Goal: Information Seeking & Learning: Learn about a topic

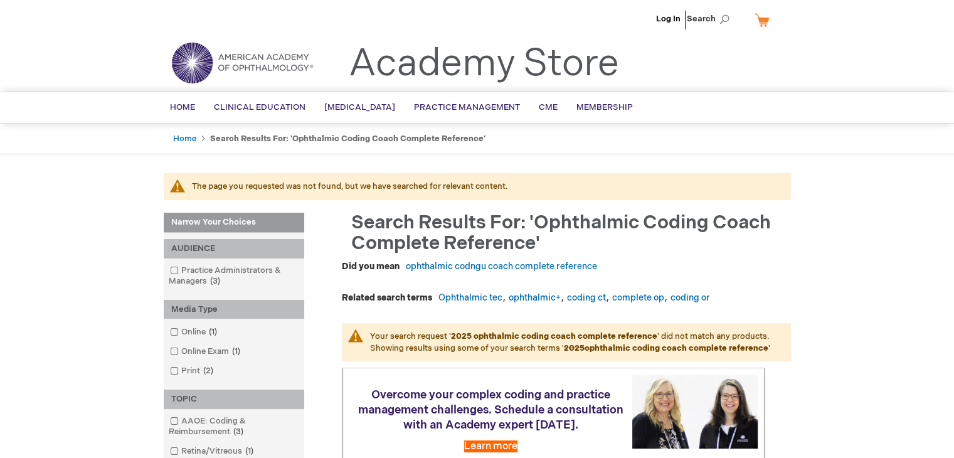
drag, startPoint x: 818, startPoint y: 201, endPoint x: 634, endPoint y: 66, distance: 228.4
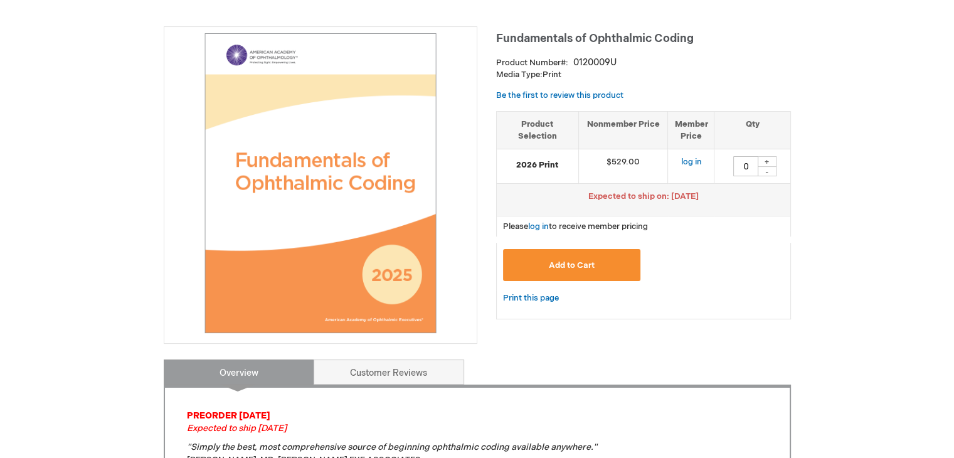
scroll to position [188, 0]
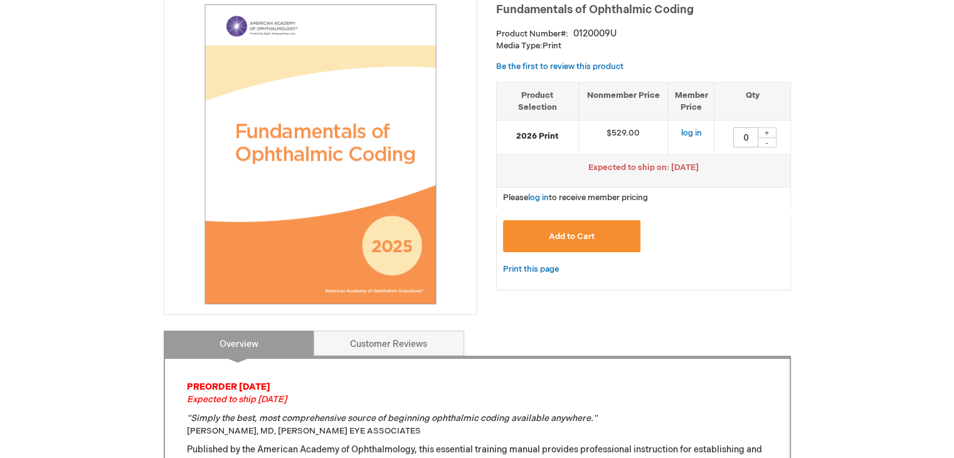
click at [552, 132] on strong "2026 Print" at bounding box center [537, 136] width 69 height 12
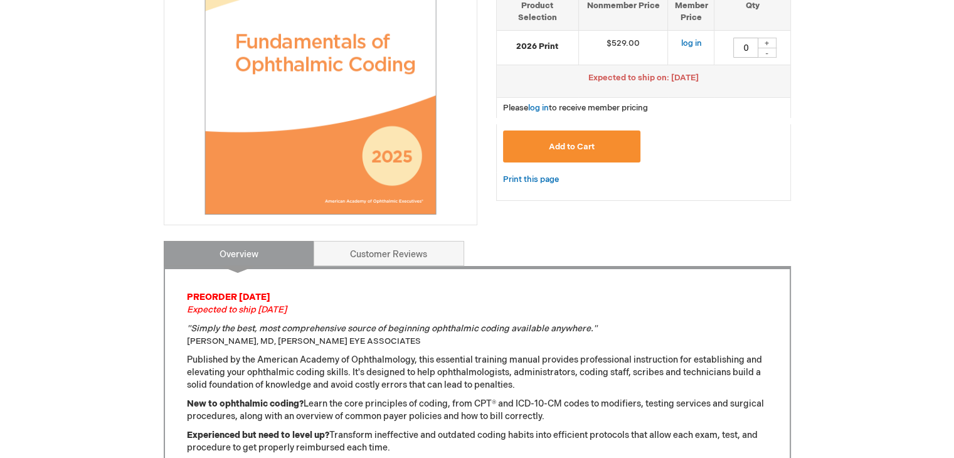
scroll to position [376, 0]
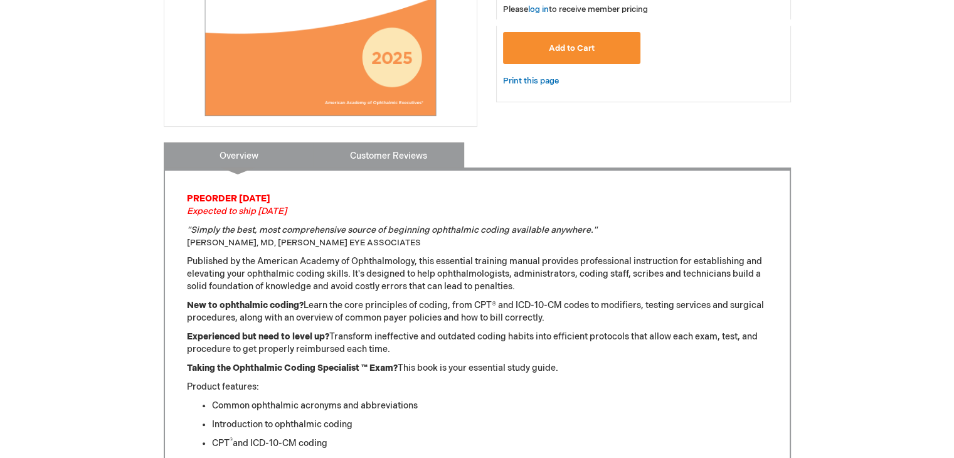
click at [396, 156] on link "Customer Reviews" at bounding box center [388, 154] width 150 height 25
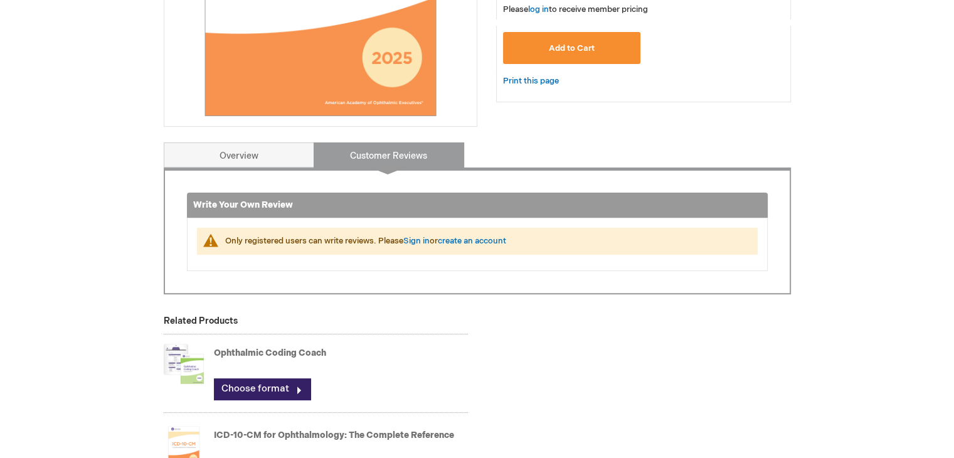
click at [253, 169] on div "Write Your Own Review Only registered users can write reviews. Please Sign in o…" at bounding box center [477, 230] width 627 height 127
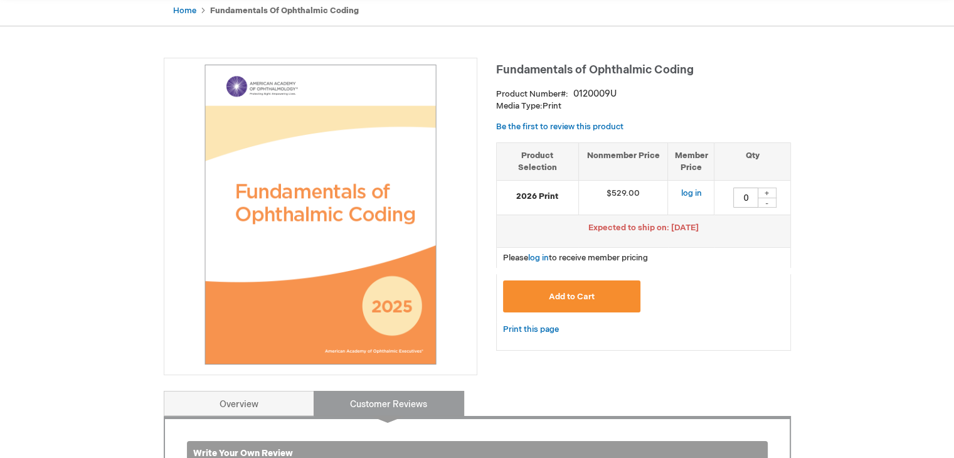
scroll to position [0, 0]
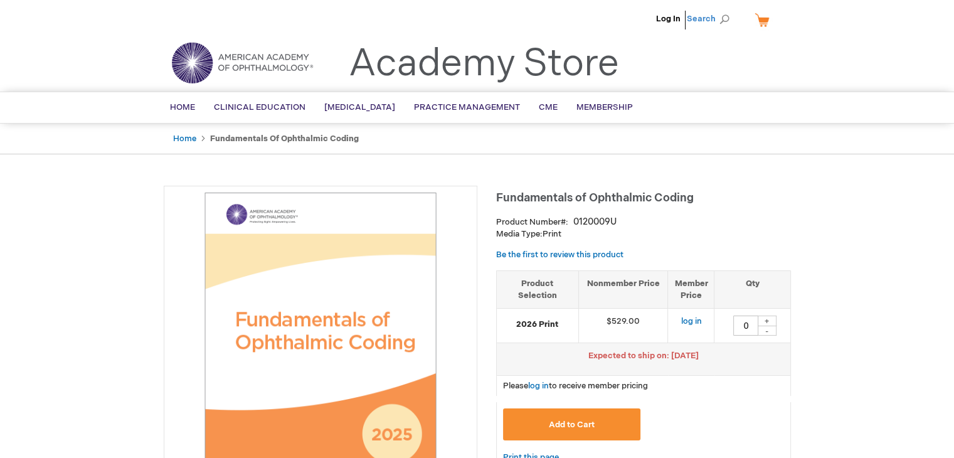
click at [729, 16] on span "Search" at bounding box center [711, 18] width 48 height 25
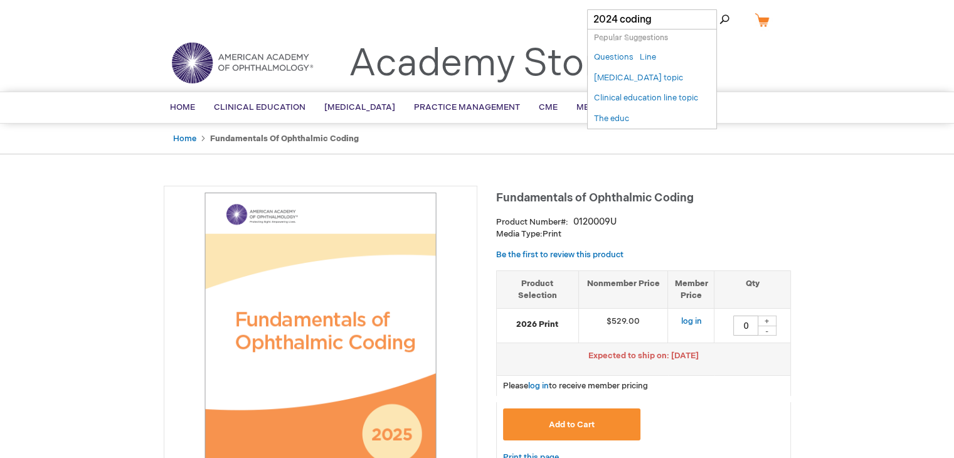
type input "2024 coding"
click at [719, 9] on button "Search" at bounding box center [724, 19] width 10 height 20
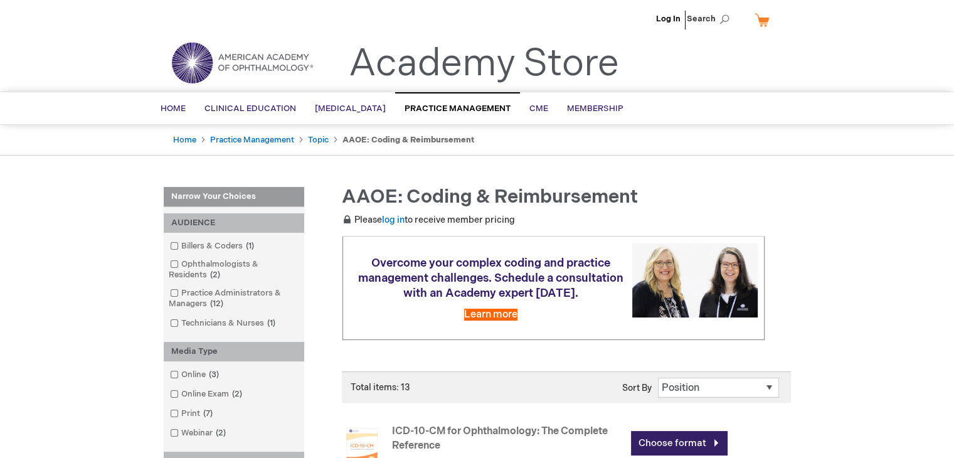
drag, startPoint x: 682, startPoint y: 251, endPoint x: 466, endPoint y: 43, distance: 299.3
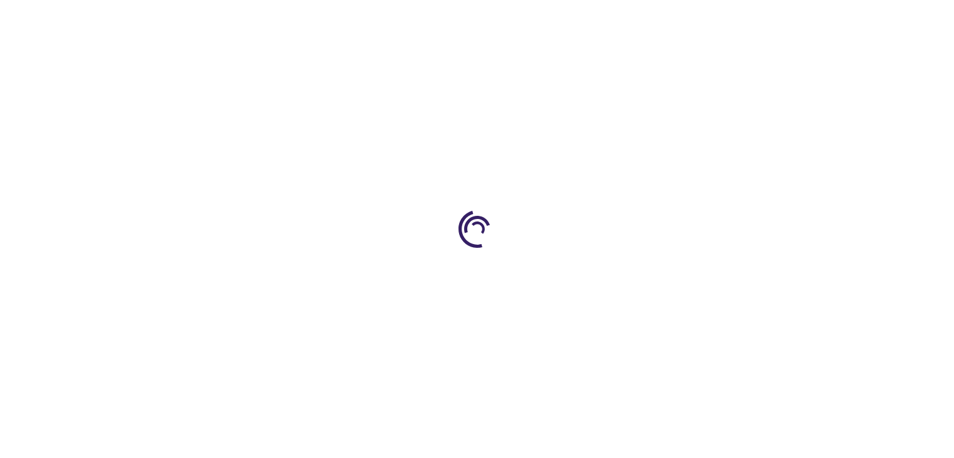
type input "0"
click at [782, 168] on div at bounding box center [477, 229] width 954 height 458
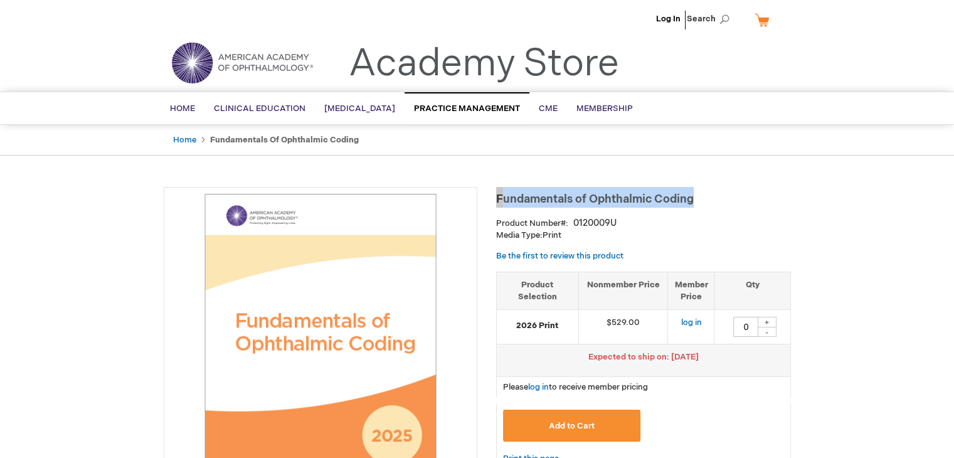
drag, startPoint x: 497, startPoint y: 198, endPoint x: 731, endPoint y: 199, distance: 234.5
click at [731, 199] on h1 "Fundamentals of Ophthalmic Coding" at bounding box center [643, 197] width 295 height 21
copy span "Fundamentals of Ophthalmic Coding"
